Goal: Information Seeking & Learning: Learn about a topic

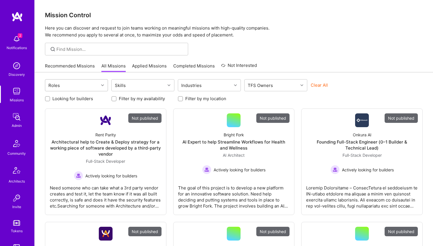
click at [72, 83] on div "Roles" at bounding box center [72, 84] width 54 height 11
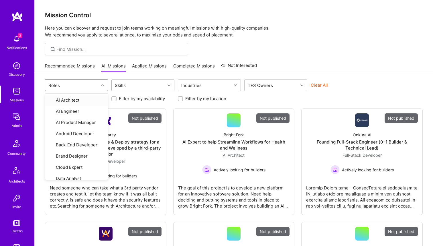
click at [121, 85] on div "Skills" at bounding box center [120, 85] width 14 height 8
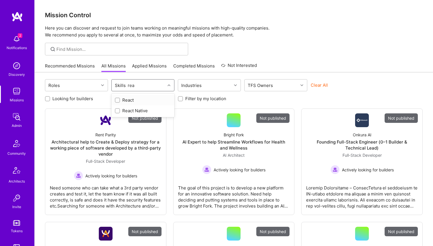
type input "reac"
click at [120, 104] on div "React" at bounding box center [142, 100] width 63 height 11
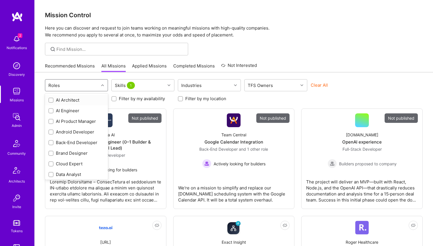
click at [82, 83] on div "Roles" at bounding box center [72, 84] width 54 height 11
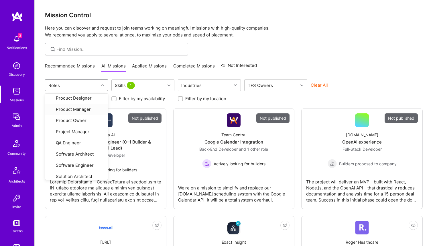
click at [79, 46] on input at bounding box center [120, 49] width 128 height 6
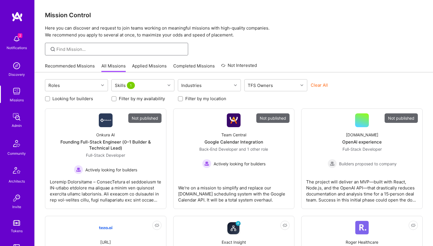
click at [121, 49] on input at bounding box center [120, 49] width 128 height 6
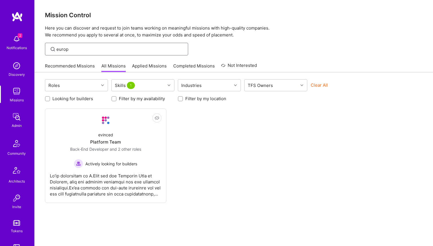
type input "europe"
click at [105, 52] on input "europe" at bounding box center [120, 49] width 128 height 6
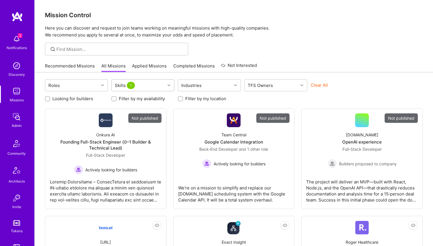
click at [121, 85] on div "Skills 1" at bounding box center [125, 85] width 24 height 8
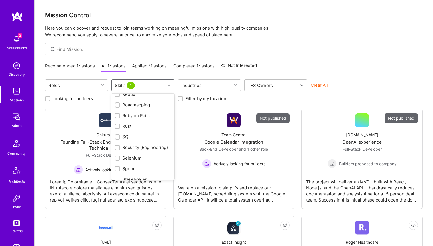
scroll to position [889, 0]
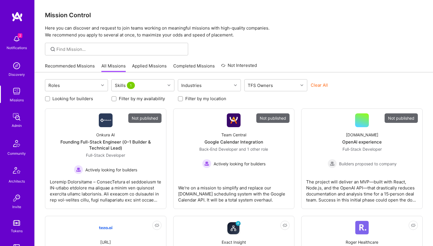
click at [104, 50] on input at bounding box center [120, 49] width 128 height 6
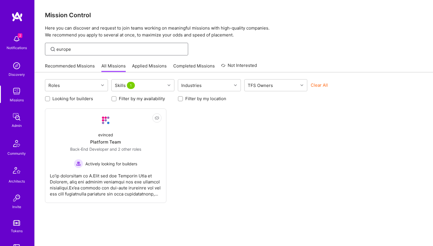
type input "europe"
click at [134, 82] on div "Skills 1" at bounding box center [125, 85] width 24 height 8
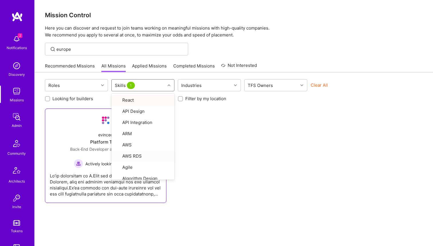
click at [77, 139] on div "evinced Platform Team Back-End Developer and 2 other roles Actively looking for…" at bounding box center [106, 147] width 112 height 41
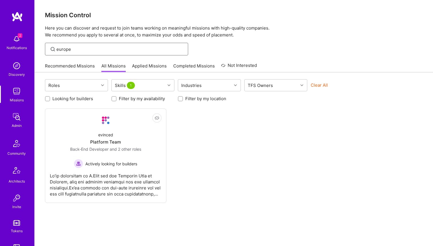
click at [90, 49] on input "europe" at bounding box center [120, 49] width 128 height 6
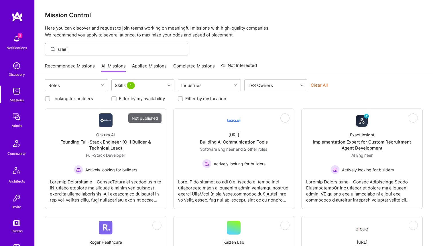
type input "israel"
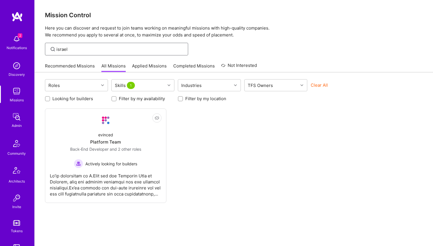
click at [112, 51] on input "israel" at bounding box center [120, 49] width 128 height 6
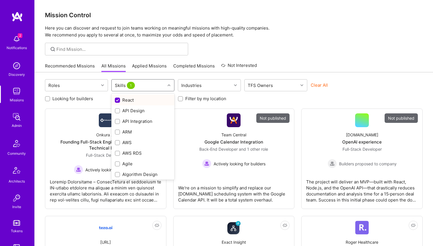
click at [152, 83] on div "Skills 1" at bounding box center [139, 84] width 54 height 11
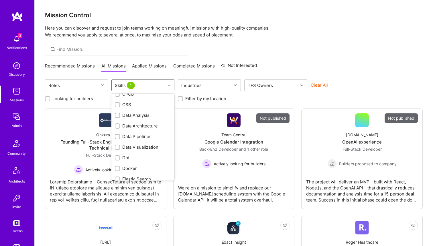
scroll to position [0, 0]
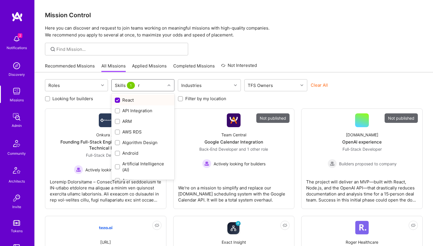
type input "r"
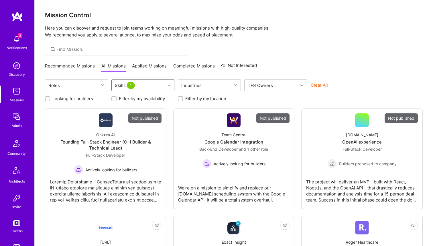
click at [122, 85] on div "Skills 1" at bounding box center [125, 85] width 24 height 8
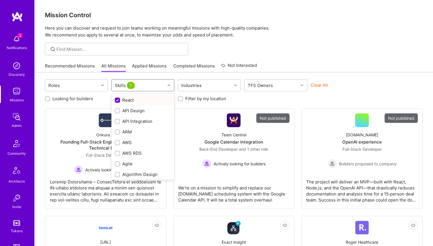
click at [117, 101] on input "checkbox" at bounding box center [117, 100] width 5 height 5
checkbox input "false"
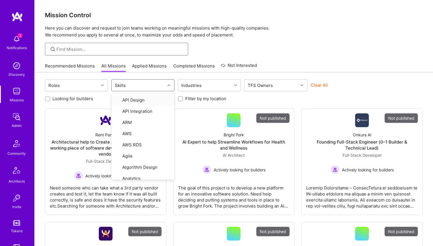
click at [95, 47] on input at bounding box center [120, 49] width 128 height 6
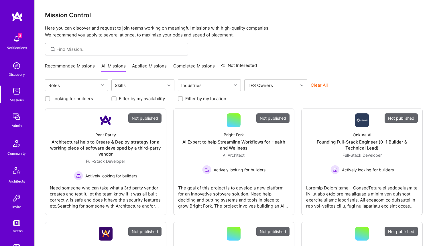
click at [95, 50] on input at bounding box center [120, 49] width 128 height 6
type input "r"
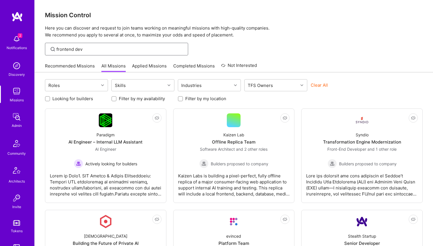
click at [101, 46] on input "frontend dev" at bounding box center [120, 49] width 128 height 6
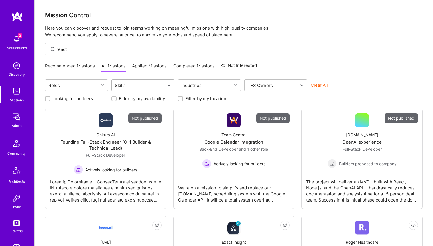
click at [120, 85] on div "Skills" at bounding box center [120, 85] width 14 height 8
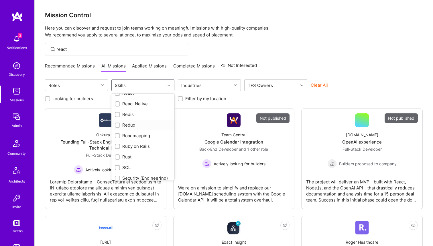
scroll to position [889, 0]
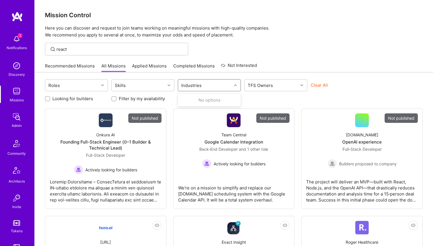
click at [218, 86] on div "Industries" at bounding box center [205, 84] width 54 height 11
click at [75, 82] on div "Roles" at bounding box center [72, 84] width 54 height 11
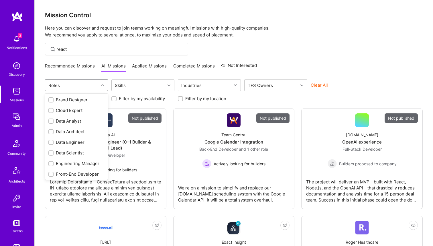
scroll to position [0, 0]
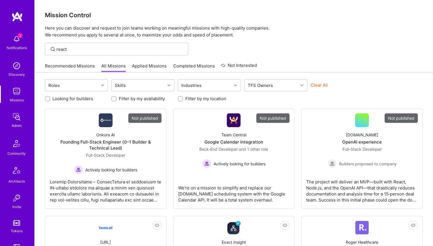
click at [269, 83] on div "TFS Owners" at bounding box center [260, 85] width 28 height 8
click at [100, 50] on input "react" at bounding box center [120, 49] width 128 height 6
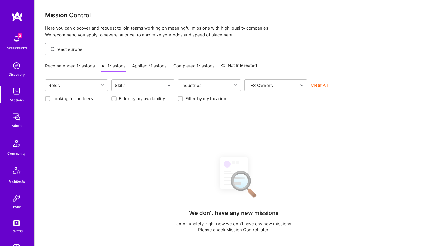
click at [64, 51] on input "react europe" at bounding box center [120, 49] width 128 height 6
type input "europe"
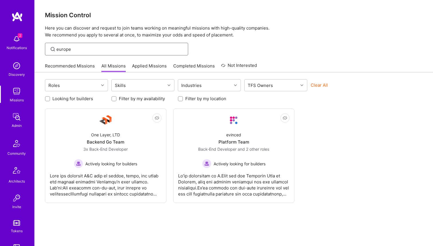
click at [69, 49] on input "europe" at bounding box center [120, 49] width 128 height 6
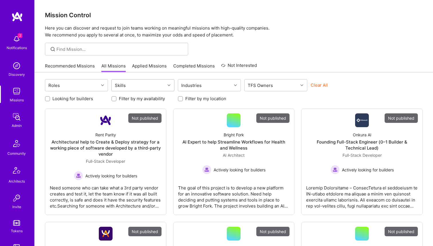
click at [168, 89] on div at bounding box center [169, 84] width 9 height 11
click at [204, 89] on div "Industries" at bounding box center [205, 84] width 54 height 11
click at [273, 65] on div "Recommended Missions All Missions Applied Missions Completed Missions Not Inter…" at bounding box center [234, 66] width 378 height 12
click at [109, 53] on div at bounding box center [116, 49] width 143 height 13
click at [107, 52] on div at bounding box center [116, 49] width 143 height 13
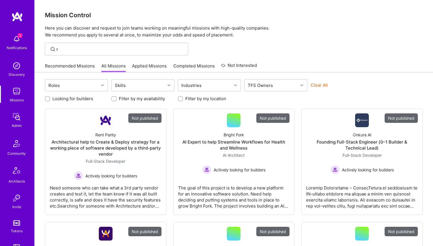
click at [254, 91] on div "Roles Skills Industries TFS Owners Clear All" at bounding box center [234, 85] width 378 height 13
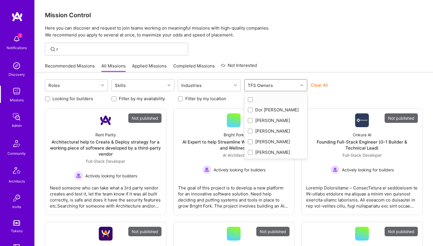
click at [256, 86] on div "TFS Owners" at bounding box center [260, 85] width 28 height 8
click at [277, 46] on div "r" at bounding box center [234, 49] width 399 height 13
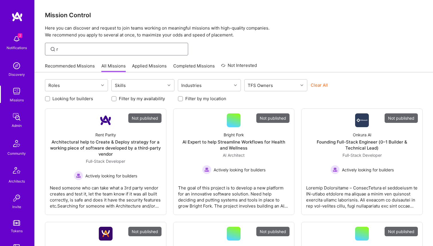
click at [62, 52] on input "r" at bounding box center [120, 49] width 128 height 6
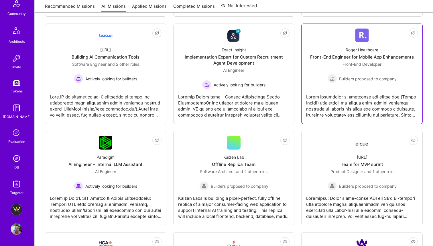
scroll to position [190, 0]
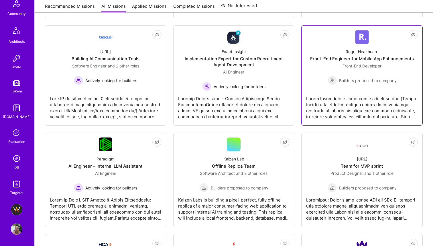
type input "react"
click at [353, 50] on div "Roger Healthcare" at bounding box center [362, 51] width 33 height 6
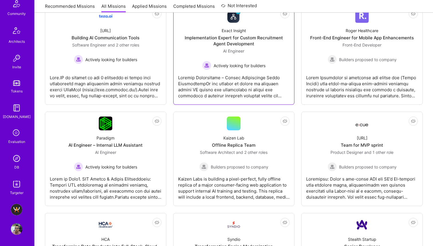
scroll to position [213, 0]
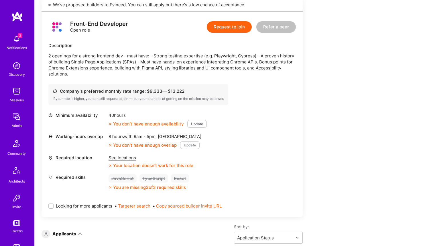
scroll to position [353, 0]
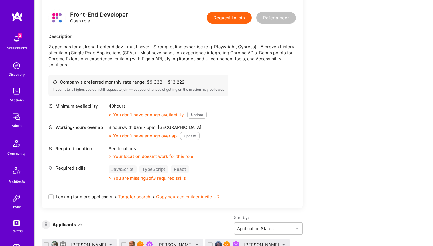
click at [128, 148] on div "See locations" at bounding box center [151, 148] width 85 height 6
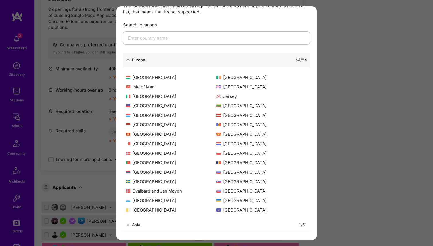
scroll to position [391, 0]
click at [155, 223] on div "1 / 51" at bounding box center [223, 224] width 167 height 6
click at [146, 224] on div "1 / 51" at bounding box center [223, 224] width 167 height 6
click at [133, 223] on div "Asia" at bounding box center [136, 224] width 8 height 6
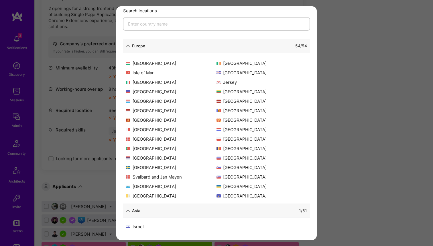
scroll to position [0, 0]
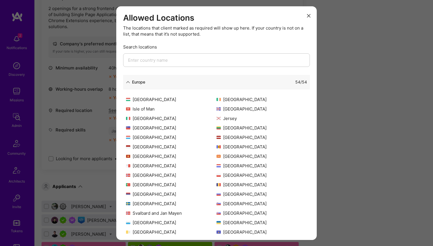
click at [71, 149] on div "Allowed Locations The locations that client marked as required will show up her…" at bounding box center [216, 123] width 433 height 246
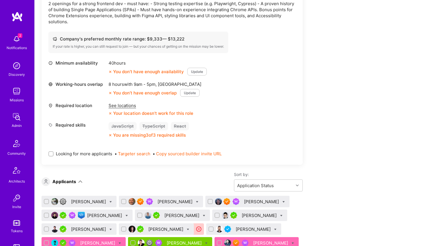
scroll to position [313, 0]
